Goal: Task Accomplishment & Management: Complete application form

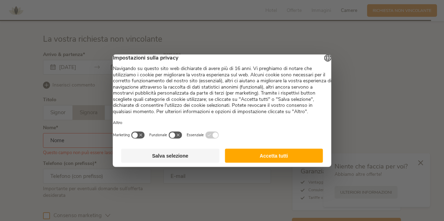
click at [97, 160] on div at bounding box center [222, 110] width 444 height 221
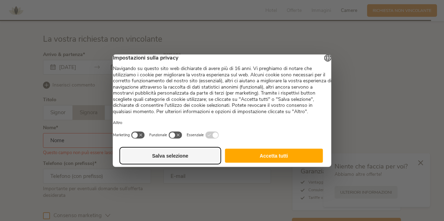
click at [173, 161] on button "Salva selezione" at bounding box center [170, 155] width 98 height 14
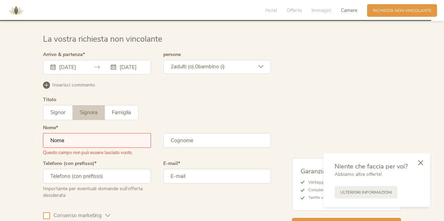
click at [123, 138] on input "text" at bounding box center [97, 140] width 108 height 15
type input "irene"
type input "vignotto"
type input "3406114492"
type input "irene.vignotto@gmail.com"
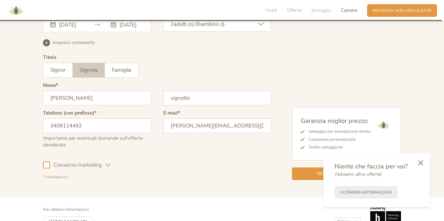
scroll to position [1775, 0]
click at [420, 161] on icon at bounding box center [420, 161] width 5 height 5
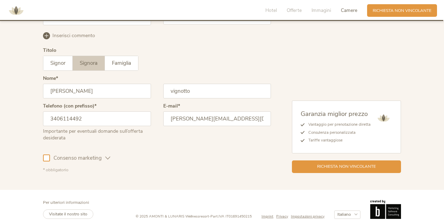
scroll to position [1783, 0]
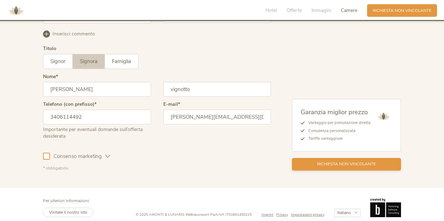
click at [326, 161] on span "Richiesta non vincolante" at bounding box center [346, 164] width 59 height 6
